Goal: Find specific page/section: Find specific page/section

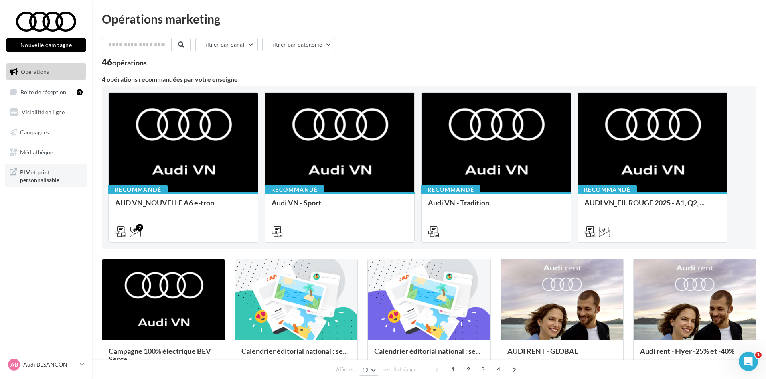
click at [27, 176] on span "PLV et print personnalisable" at bounding box center [51, 175] width 63 height 17
click at [427, 344] on div "Calendrier éditorial national : se..." at bounding box center [429, 364] width 122 height 49
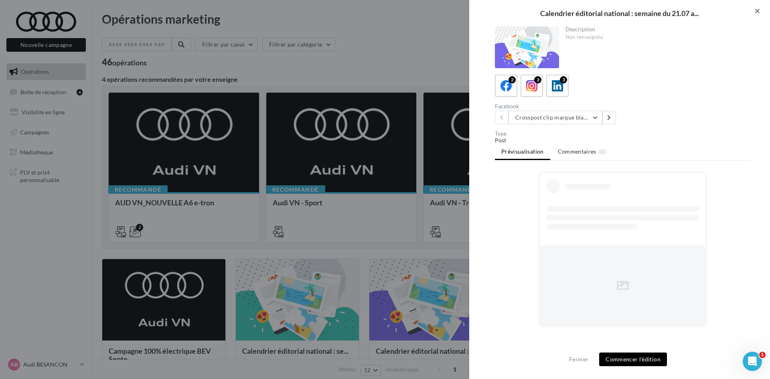
click at [755, 8] on button "button" at bounding box center [753, 12] width 32 height 24
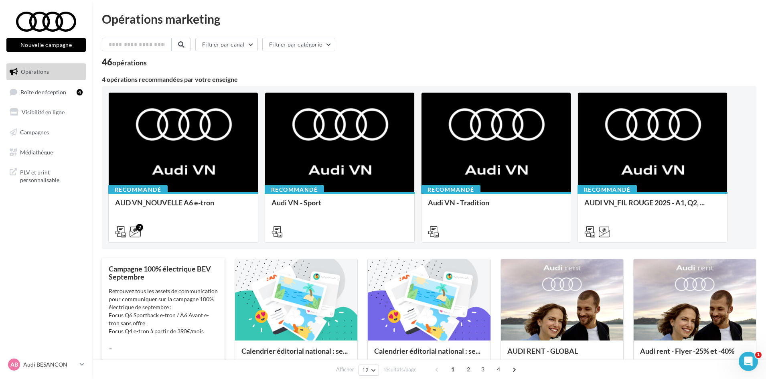
scroll to position [80, 0]
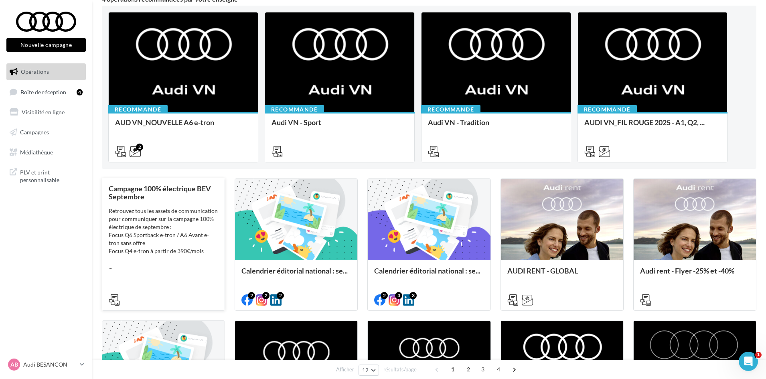
click at [186, 235] on div "Retrouvez tous les assets de communication pour communiquer sur la campagne 100…" at bounding box center [163, 239] width 109 height 64
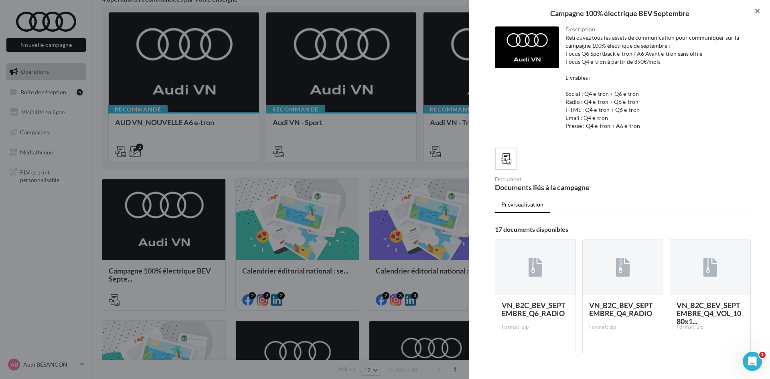
click at [764, 11] on button "button" at bounding box center [753, 12] width 32 height 24
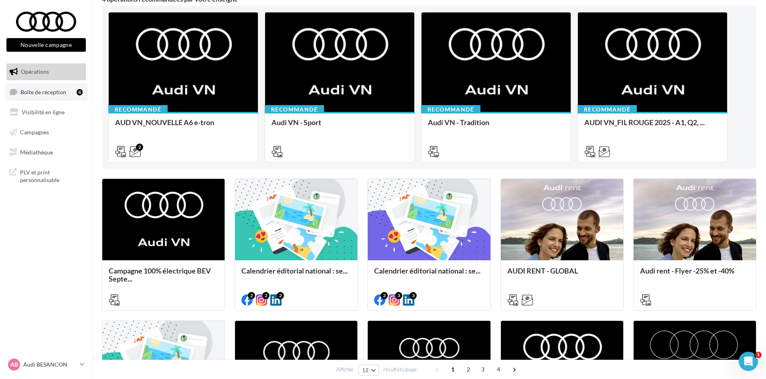
click at [52, 95] on span "Boîte de réception" at bounding box center [43, 91] width 46 height 7
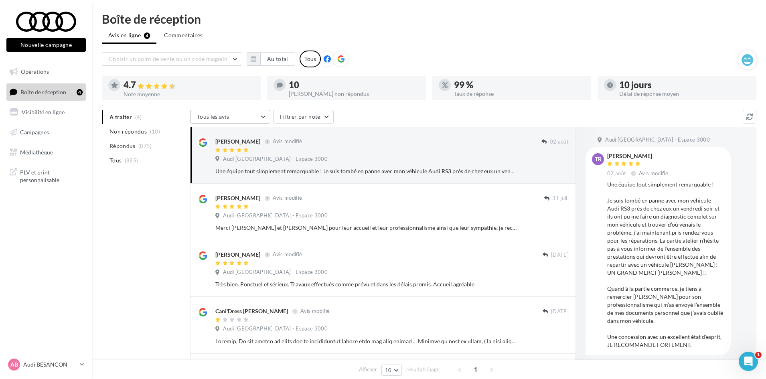
click at [265, 119] on button "Tous les avis" at bounding box center [230, 117] width 80 height 14
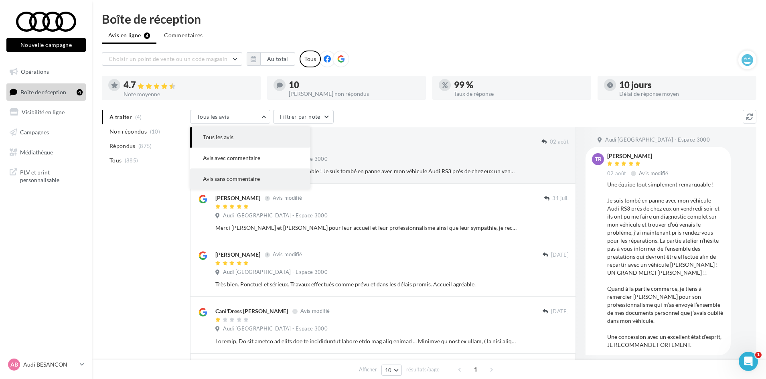
click at [255, 180] on span "Avis sans commentaire" at bounding box center [231, 178] width 57 height 7
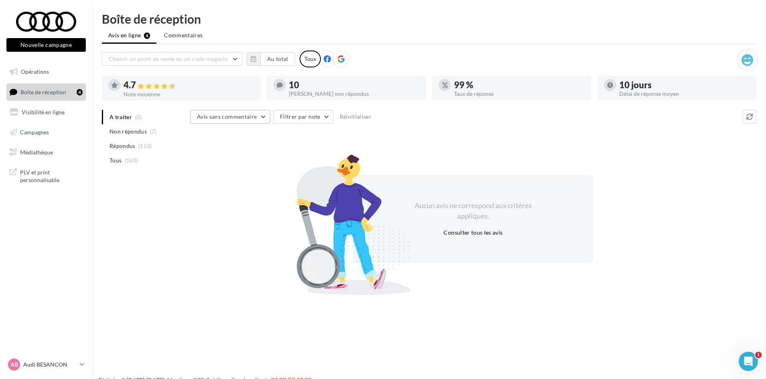
click at [236, 116] on span "Avis sans commentaire" at bounding box center [227, 116] width 60 height 7
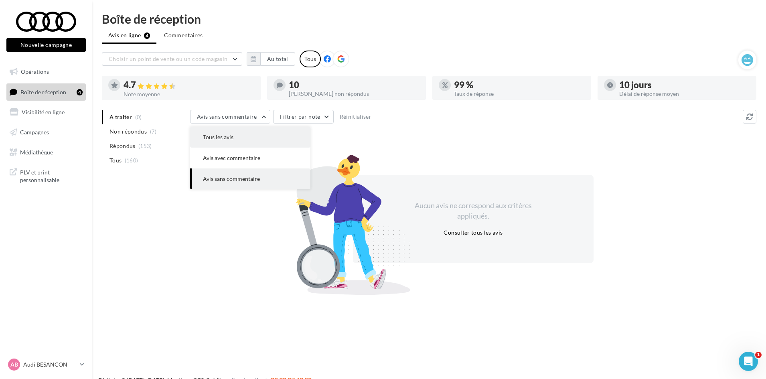
click at [224, 131] on button "Tous les avis" at bounding box center [250, 137] width 120 height 21
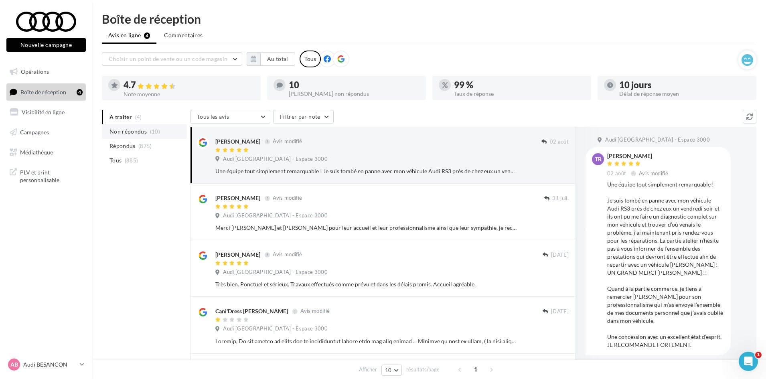
click at [139, 134] on span "Non répondus" at bounding box center [127, 131] width 37 height 8
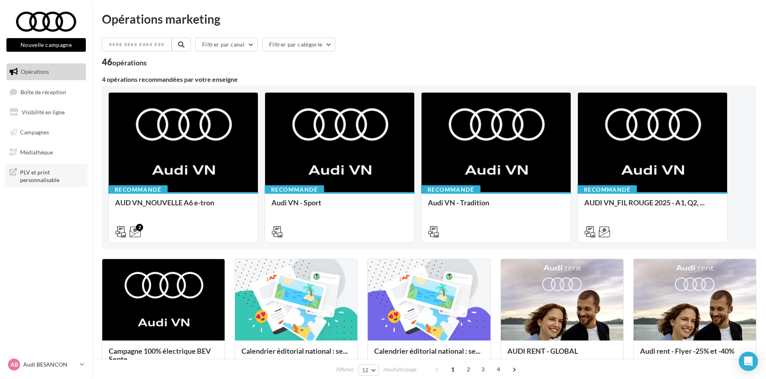
click at [42, 182] on span "PLV et print personnalisable" at bounding box center [51, 175] width 63 height 17
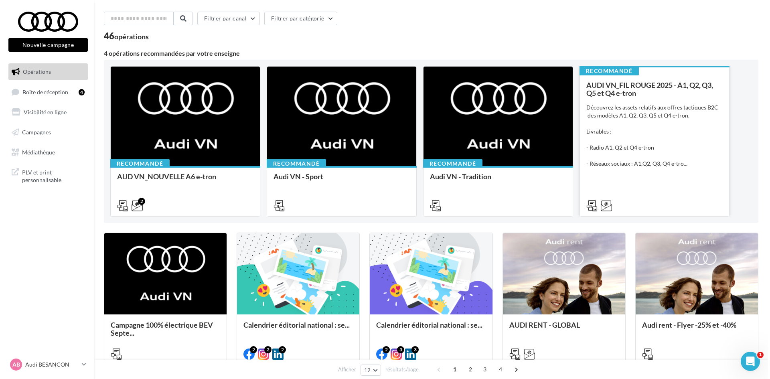
scroll to position [40, 0]
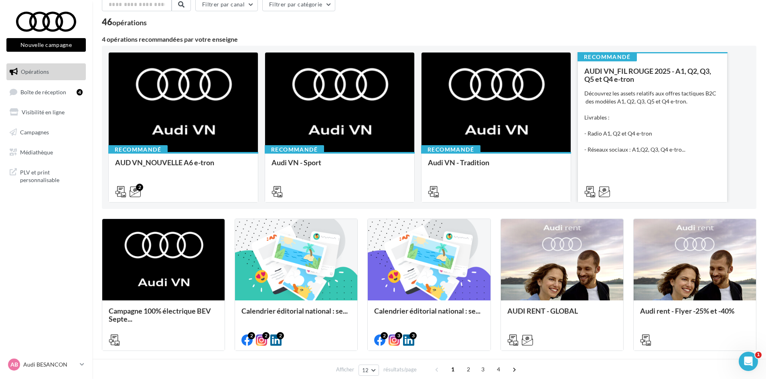
click at [675, 122] on div "Découvrez les assets relatifs aux offres tactiques B2C des modèles A1, Q2, Q3, …" at bounding box center [652, 121] width 136 height 64
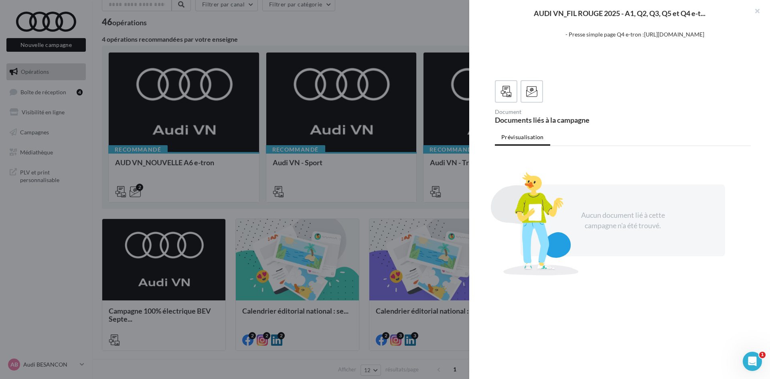
scroll to position [47, 0]
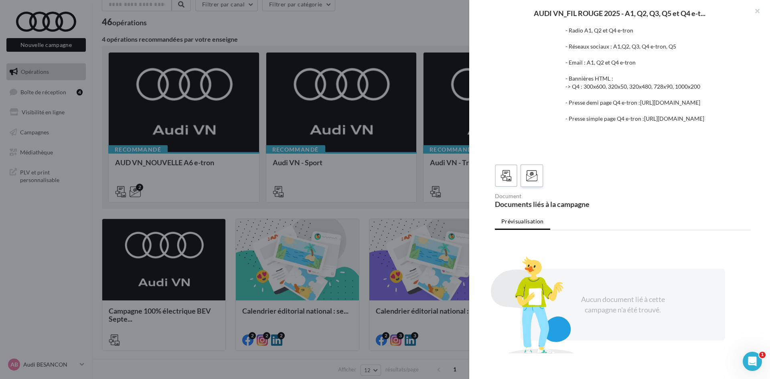
click at [537, 187] on label at bounding box center [531, 175] width 23 height 23
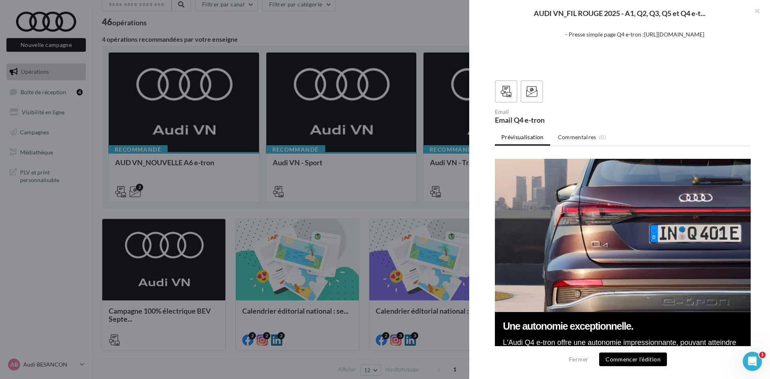
scroll to position [7, 0]
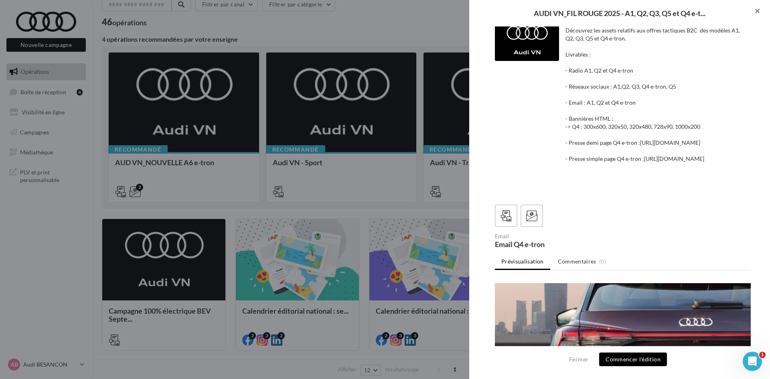
click at [758, 8] on button "button" at bounding box center [753, 12] width 32 height 24
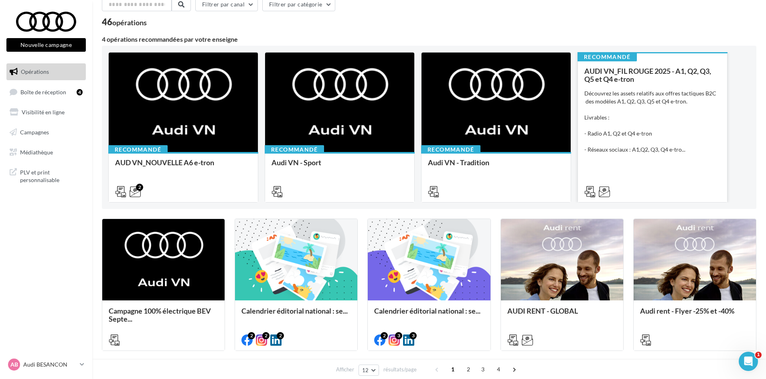
click at [630, 71] on span "AUDI VN_FIL ROUGE 2025 - A1, Q2, Q3, Q5 et Q4 e-tron" at bounding box center [647, 75] width 127 height 17
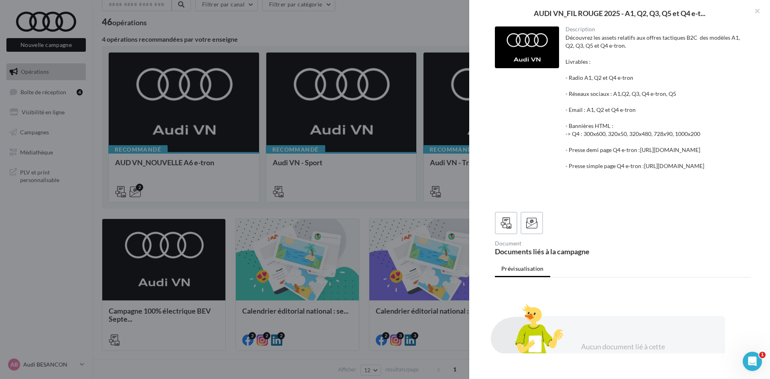
scroll to position [160, 0]
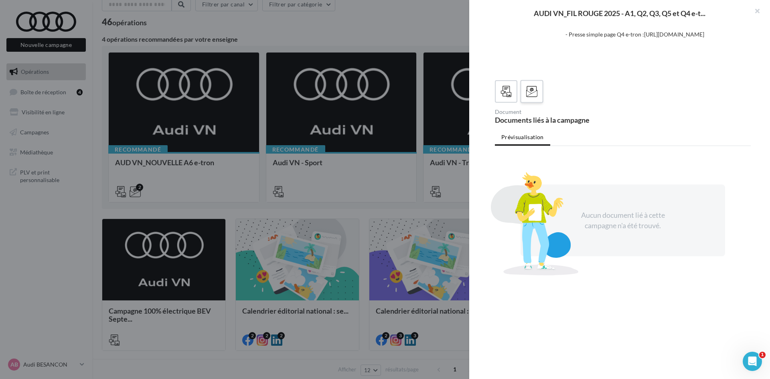
click at [533, 88] on div at bounding box center [531, 91] width 15 height 15
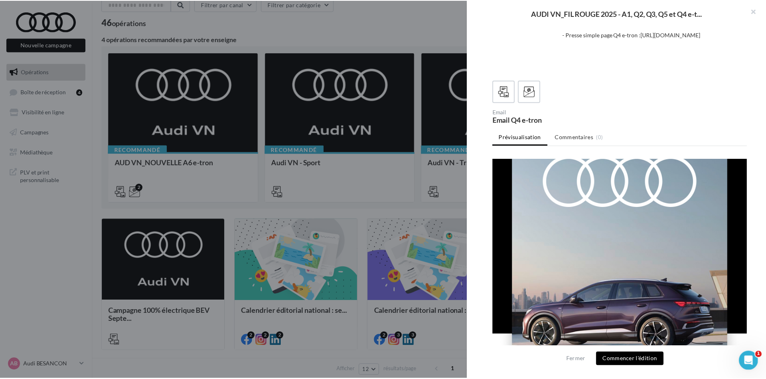
scroll to position [0, 0]
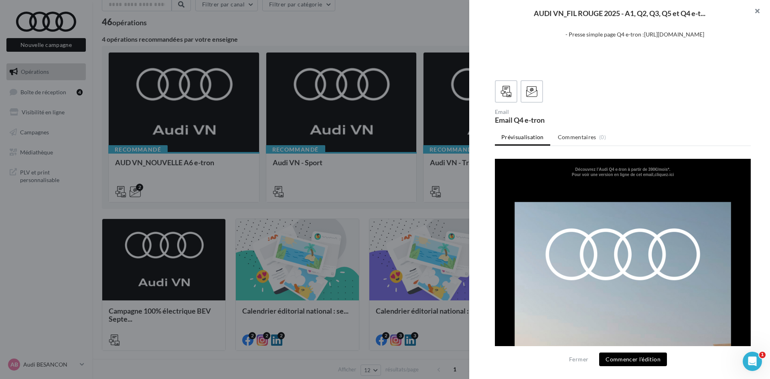
click at [762, 11] on button "button" at bounding box center [753, 12] width 32 height 24
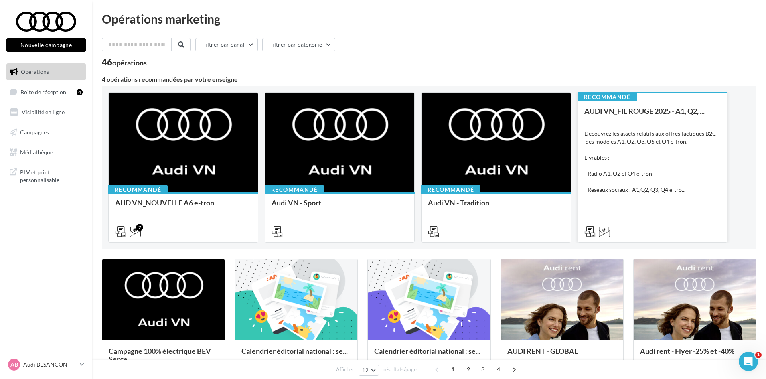
click at [370, 61] on div "46 opérations" at bounding box center [429, 63] width 654 height 10
